Goal: Entertainment & Leisure: Consume media (video, audio)

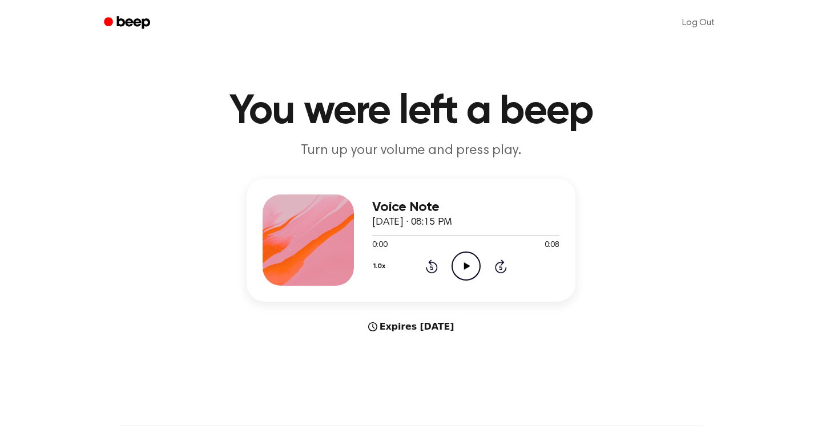
click at [465, 269] on icon "Play Audio" at bounding box center [465, 266] width 29 height 29
click at [468, 276] on icon "Play Audio" at bounding box center [465, 266] width 29 height 29
click at [472, 264] on icon "Pause Audio" at bounding box center [465, 266] width 29 height 29
click at [470, 260] on icon "Play Audio" at bounding box center [465, 266] width 29 height 29
click at [502, 261] on icon at bounding box center [501, 267] width 12 height 14
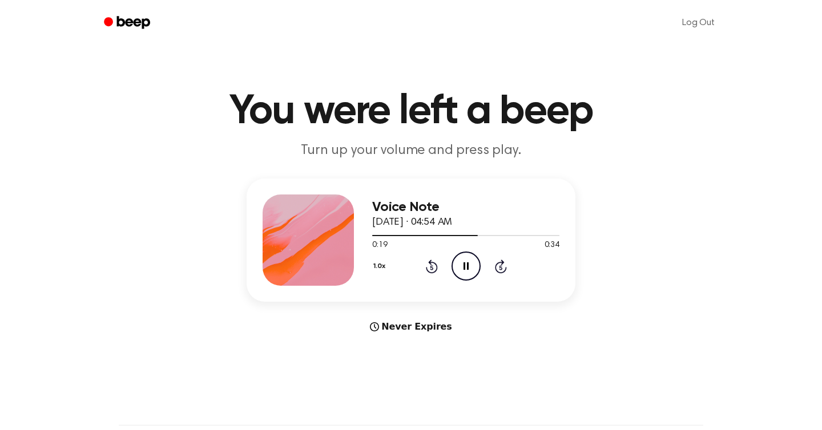
click at [463, 266] on icon at bounding box center [465, 265] width 5 height 7
click at [474, 270] on icon "Play Audio" at bounding box center [465, 266] width 29 height 29
click at [462, 273] on icon "Play Audio" at bounding box center [465, 266] width 29 height 29
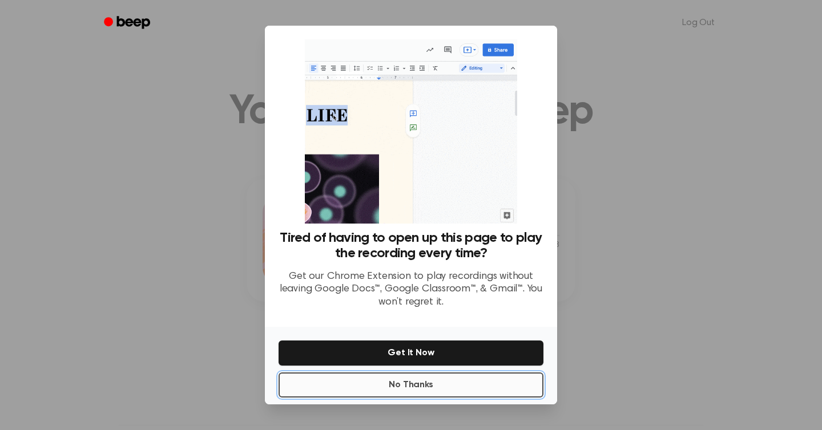
click at [434, 382] on button "No Thanks" at bounding box center [410, 385] width 265 height 25
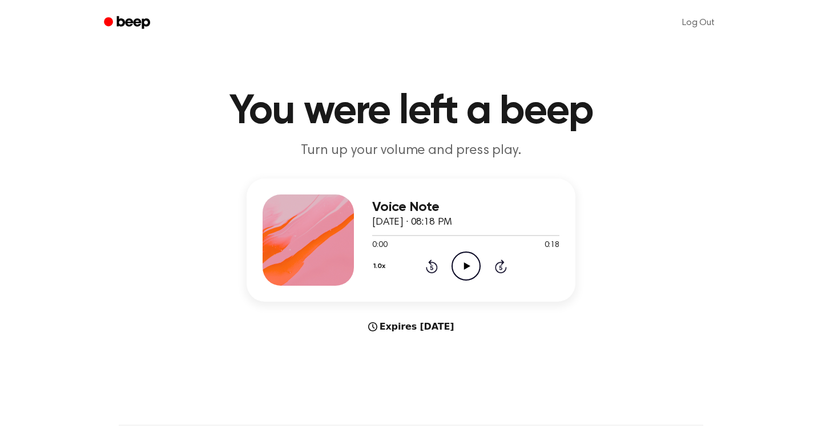
click at [462, 262] on icon "Play Audio" at bounding box center [465, 266] width 29 height 29
